Goal: Task Accomplishment & Management: Complete application form

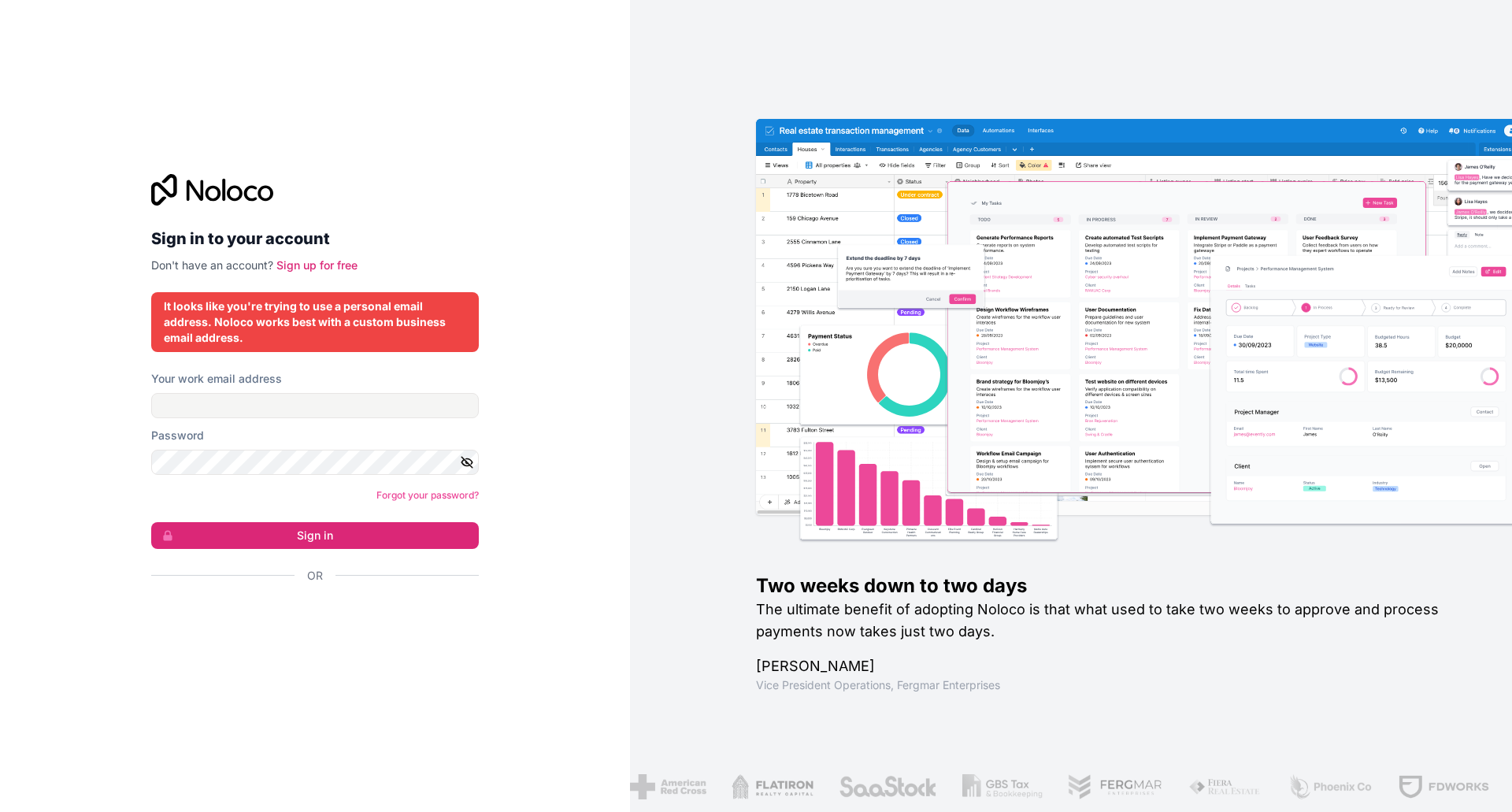
click at [558, 345] on div "Sign in to your account Don't have an account? Sign up for free It looks like y…" at bounding box center [315, 406] width 630 height 812
drag, startPoint x: 277, startPoint y: 306, endPoint x: 313, endPoint y: 306, distance: 36.0
click at [279, 306] on div "It looks like you're trying to use a personal email address. Noloco works best …" at bounding box center [315, 322] width 302 height 47
click at [334, 414] on input "Your work email address" at bounding box center [315, 406] width 327 height 25
click at [156, 293] on div "It looks like you're trying to use a personal email address. Noloco works best …" at bounding box center [315, 322] width 327 height 60
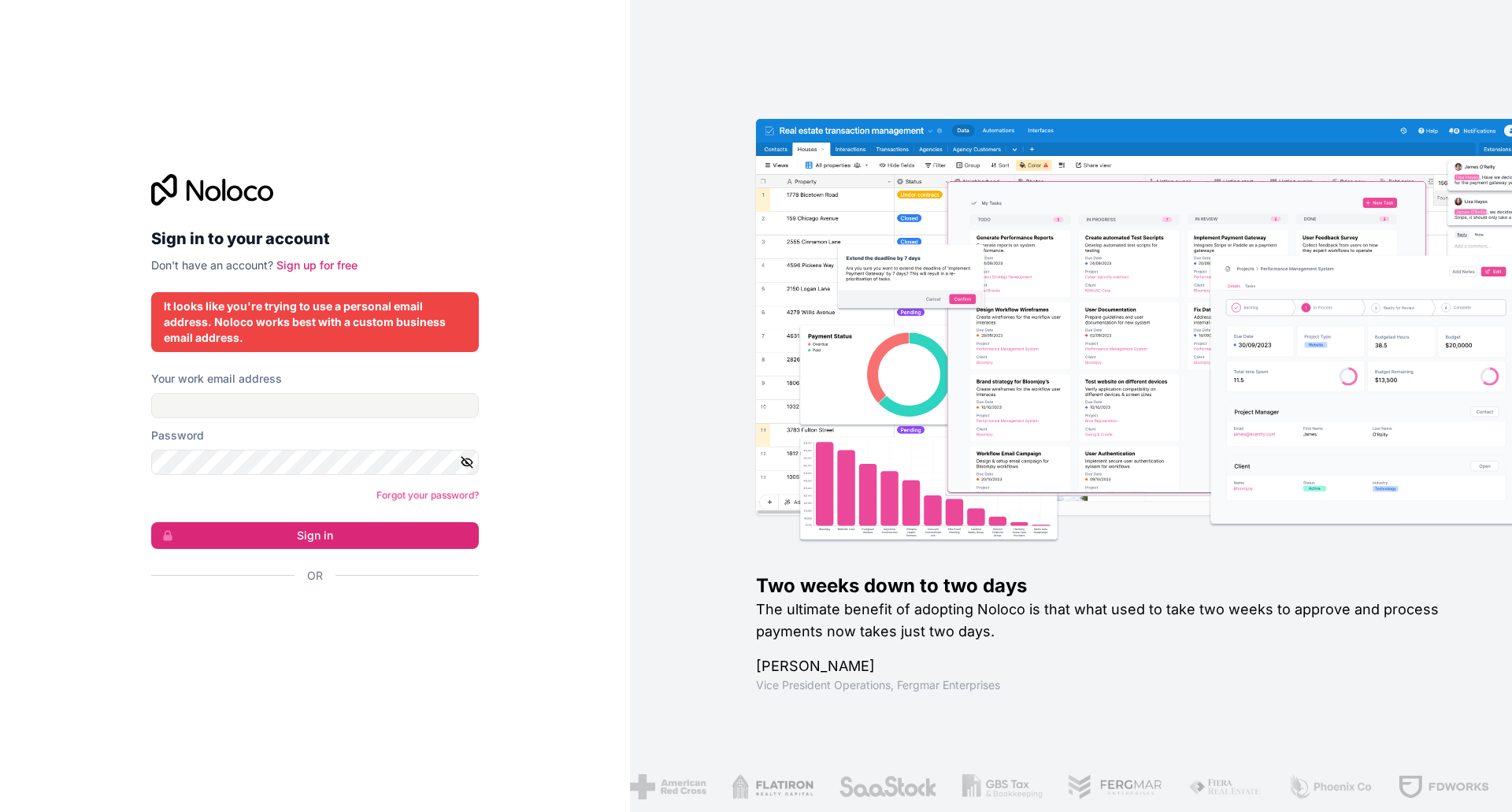
click at [443, 183] on div at bounding box center [315, 190] width 327 height 32
click at [296, 403] on input "Your work email address" at bounding box center [315, 406] width 327 height 25
click at [327, 408] on input "Your work email address" at bounding box center [315, 406] width 327 height 25
type input "noah.daoust@gmail.com"
click at [313, 265] on link "Sign up for free" at bounding box center [316, 265] width 81 height 13
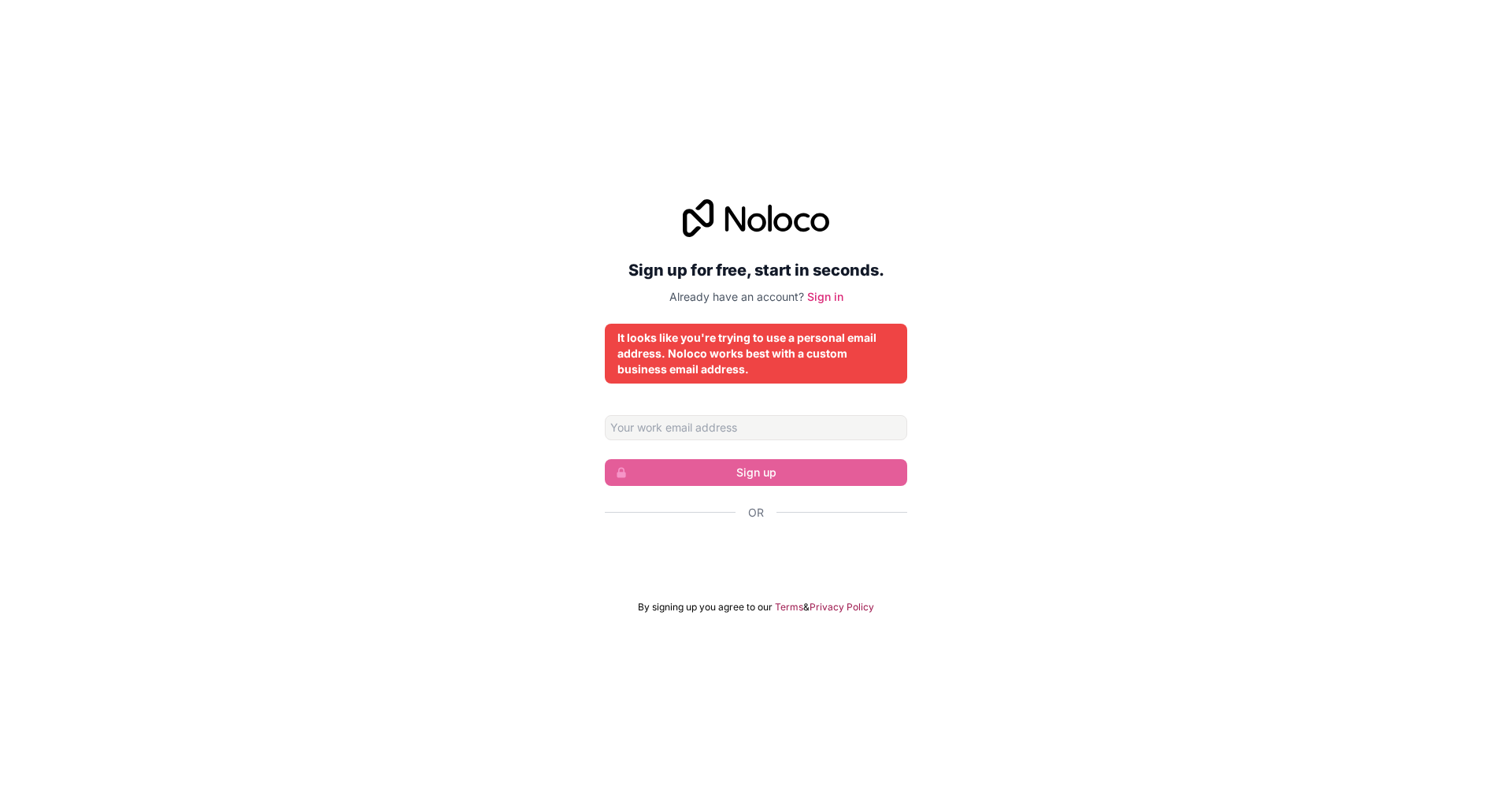
click at [1017, 392] on div "Sign up for free, start in seconds. Already have an account? Sign in It looks l…" at bounding box center [756, 407] width 1512 height 459
